Goal: Task Accomplishment & Management: Manage account settings

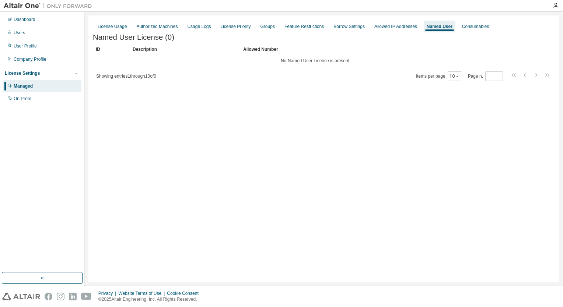
click at [29, 88] on div "Managed" at bounding box center [23, 86] width 19 height 6
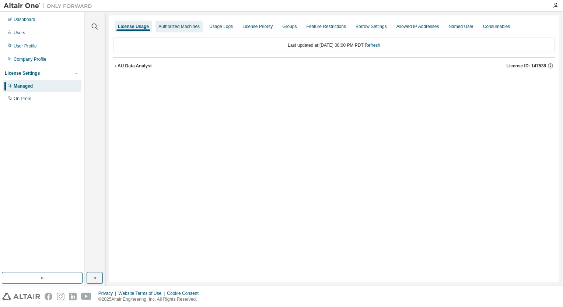
click at [173, 25] on div "Authorized Machines" at bounding box center [178, 27] width 41 height 6
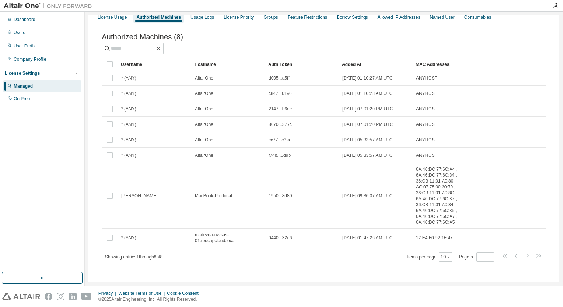
scroll to position [14, 0]
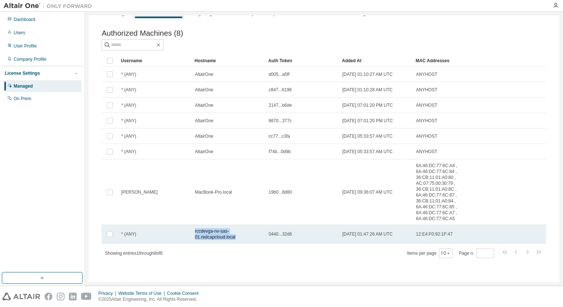
drag, startPoint x: 243, startPoint y: 237, endPoint x: 194, endPoint y: 231, distance: 49.4
click at [194, 231] on td "rccdevga-nv-sas-01.redcapcloud.local" at bounding box center [228, 234] width 74 height 18
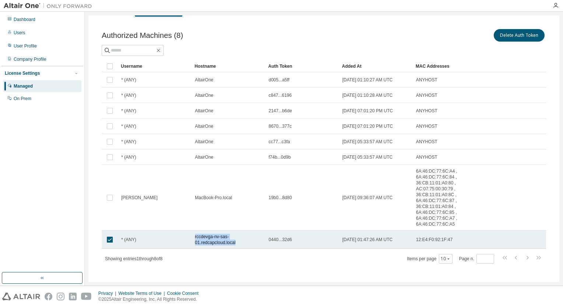
drag, startPoint x: 243, startPoint y: 243, endPoint x: 195, endPoint y: 236, distance: 48.6
click at [195, 236] on span "rccdevga-nv-sas-01.redcapcloud.local" at bounding box center [228, 240] width 67 height 12
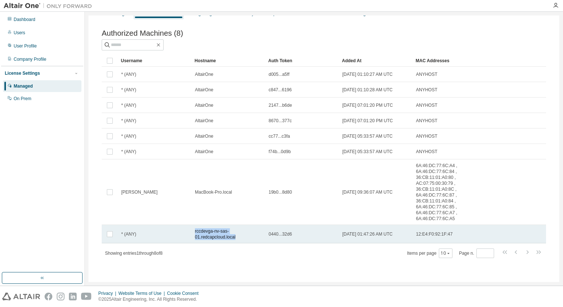
drag, startPoint x: 191, startPoint y: 233, endPoint x: 239, endPoint y: 242, distance: 49.3
click at [239, 242] on tr "* (ANY) rccdevga-nv-sas-01.redcapcloud.local 0440...32d6 [DATE] 01:47:26 AM UTC…" at bounding box center [324, 234] width 444 height 18
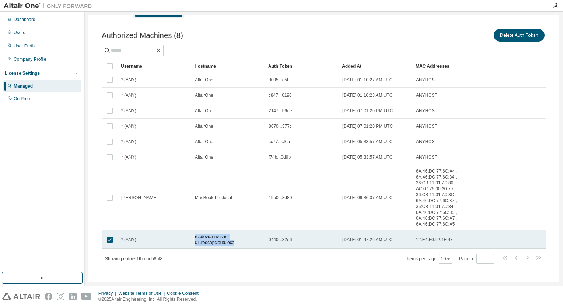
drag, startPoint x: 184, startPoint y: 235, endPoint x: 236, endPoint y: 245, distance: 53.0
click at [236, 245] on tr "* (ANY) rccdevga-nv-sas-01.redcapcloud.local 0440...32d6 [DATE] 01:47:26 AM UTC…" at bounding box center [324, 240] width 444 height 18
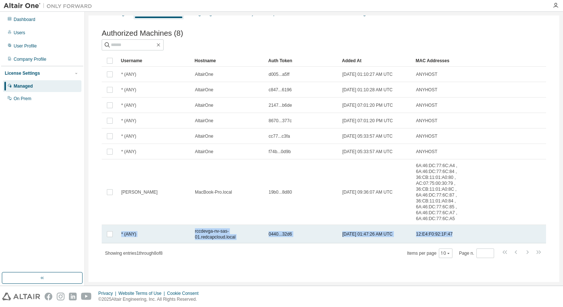
drag, startPoint x: 118, startPoint y: 231, endPoint x: 451, endPoint y: 234, distance: 333.3
click at [451, 234] on tr "* (ANY) rccdevga-nv-sas-01.redcapcloud.local 0440...32d6 [DATE] 01:47:26 AM UTC…" at bounding box center [324, 234] width 444 height 18
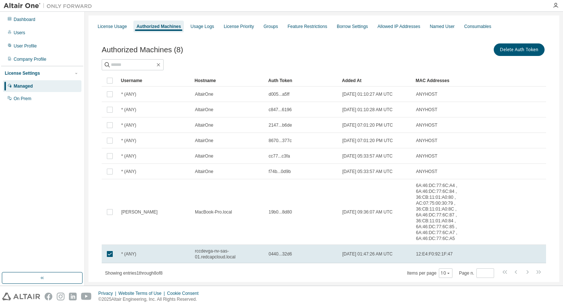
scroll to position [19, 0]
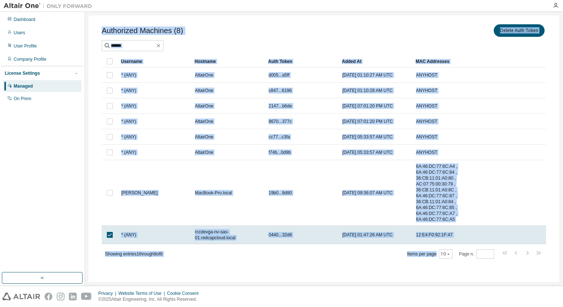
drag, startPoint x: 103, startPoint y: 49, endPoint x: 449, endPoint y: 256, distance: 403.1
click at [449, 256] on div "Authorized Machines (8) Delete Auth Token Clear Load Save Save As Field Operato…" at bounding box center [324, 141] width 444 height 236
copy div "Authorized Machines (8) Delete Auth Token Clear Load Save Save As Field Operato…"
click at [307, 34] on div "Authorized Machines (8) [PERSON_NAME]" at bounding box center [324, 30] width 444 height 15
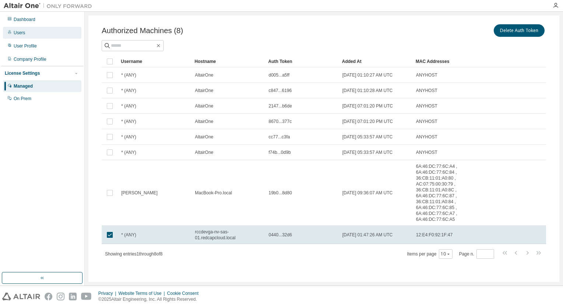
click at [21, 31] on div "Users" at bounding box center [19, 33] width 11 height 6
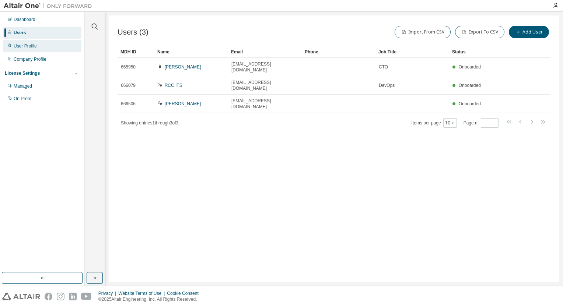
click at [23, 43] on div "User Profile" at bounding box center [25, 46] width 23 height 6
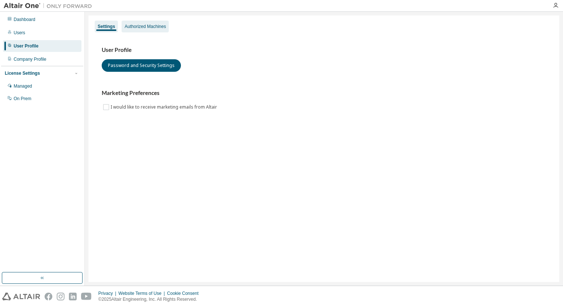
click at [139, 29] on div "Authorized Machines" at bounding box center [144, 27] width 41 height 6
